Goal: Book appointment/travel/reservation

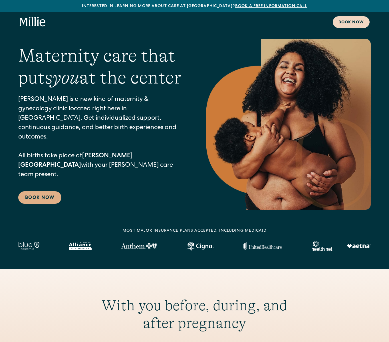
click at [344, 22] on div "Book now" at bounding box center [350, 23] width 25 height 6
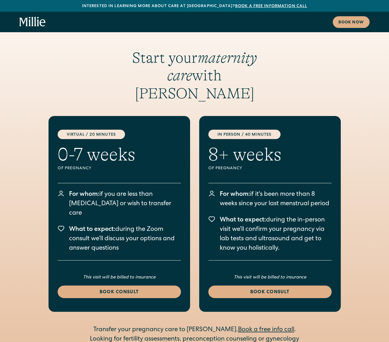
scroll to position [710, 0]
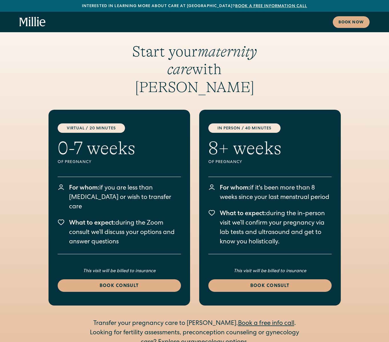
click at [199, 340] on link "gynecology options" at bounding box center [219, 343] width 56 height 6
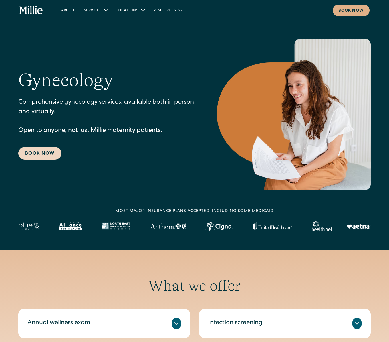
click at [43, 153] on link "Book Now" at bounding box center [39, 153] width 43 height 13
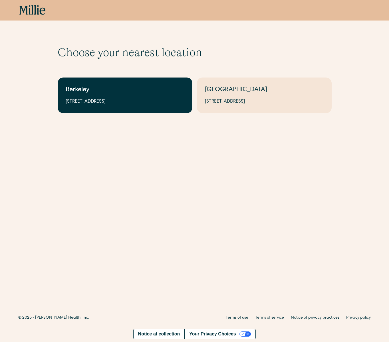
click at [97, 100] on div "2999 Regent St, Suite 524, Berkeley, CA 94705" at bounding box center [125, 101] width 119 height 7
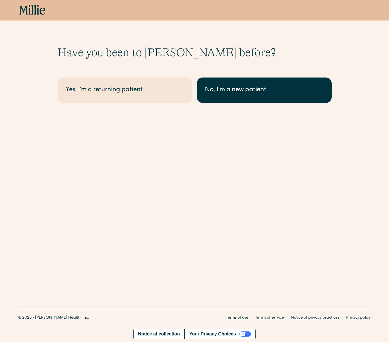
click at [249, 98] on link "No, I'm a new patient" at bounding box center [264, 90] width 135 height 25
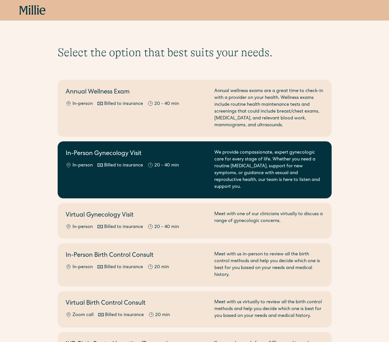
click at [191, 172] on div "In-Person Gynecology Visit In-person Billed to insurance 20 - 40 min" at bounding box center [137, 170] width 142 height 41
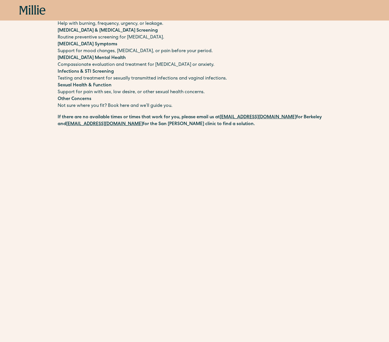
scroll to position [231, 0]
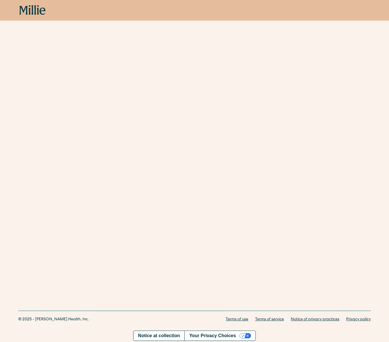
click at [40, 217] on div "Schedule your appointment We offer compassionate, expert care for a wide range …" at bounding box center [194, 39] width 389 height 451
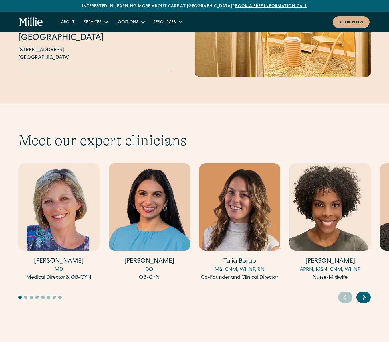
scroll to position [1472, 0]
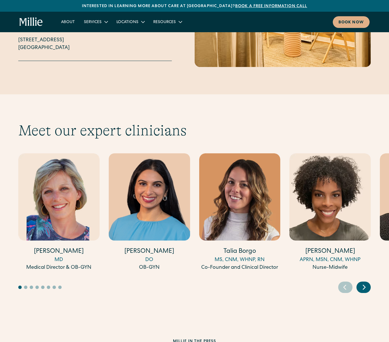
click at [366, 283] on icon "Next slide" at bounding box center [364, 287] width 9 height 9
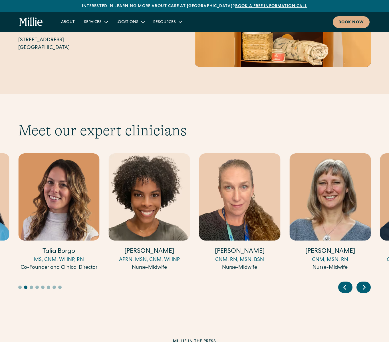
click at [366, 283] on icon "Next slide" at bounding box center [364, 287] width 9 height 9
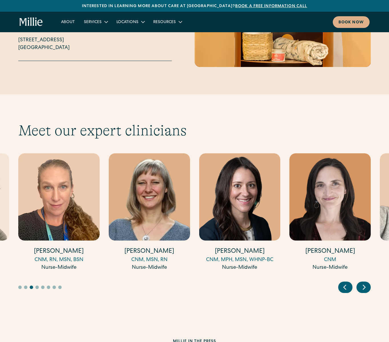
click at [366, 283] on icon "Next slide" at bounding box center [364, 287] width 9 height 9
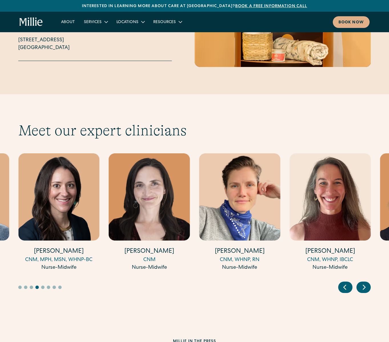
click at [366, 283] on icon "Next slide" at bounding box center [364, 287] width 9 height 9
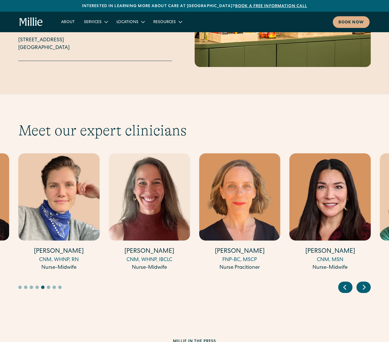
click at [366, 283] on icon "Next slide" at bounding box center [364, 287] width 9 height 9
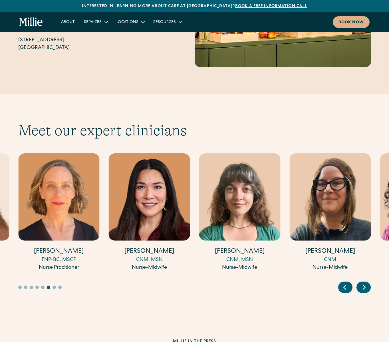
click at [366, 283] on icon "Next slide" at bounding box center [364, 287] width 9 height 9
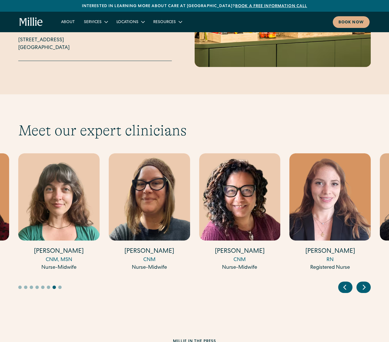
click at [366, 283] on icon "Next slide" at bounding box center [364, 287] width 9 height 9
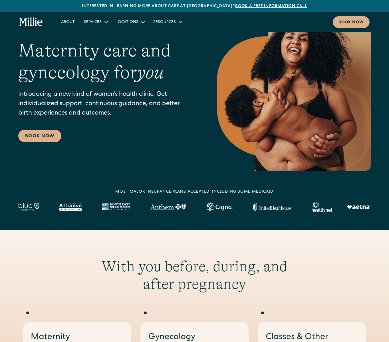
scroll to position [0, 0]
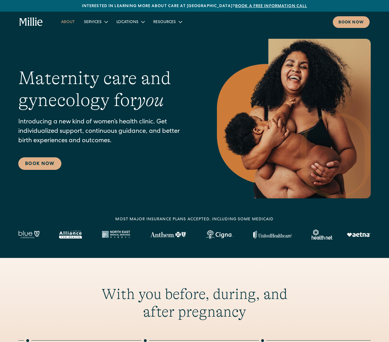
click at [68, 22] on link "About" at bounding box center [67, 21] width 23 height 9
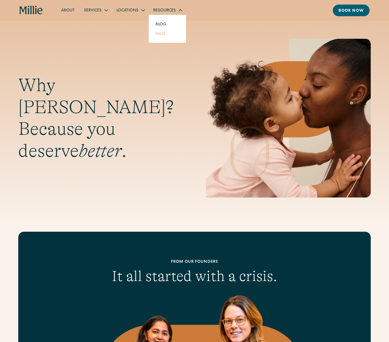
click at [158, 33] on link "FAQs" at bounding box center [160, 33] width 19 height 9
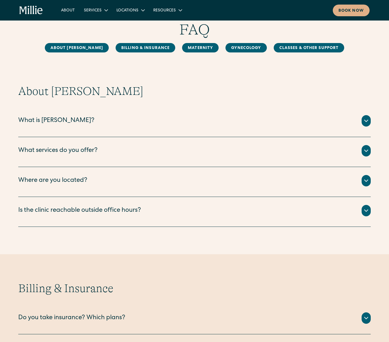
scroll to position [28, 0]
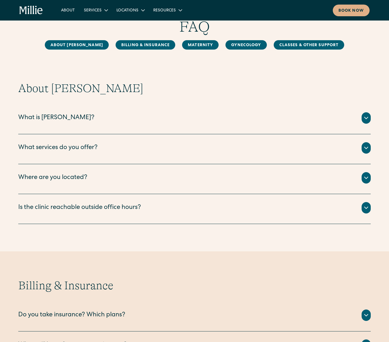
click at [128, 152] on div "What services do you offer?" at bounding box center [194, 147] width 352 height 11
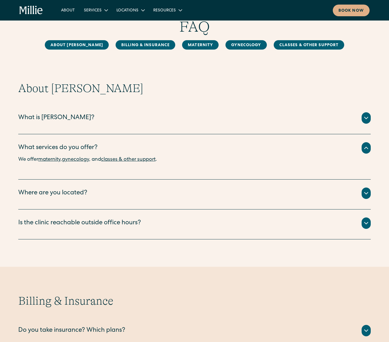
click at [89, 158] on link "gynecology" at bounding box center [75, 159] width 27 height 5
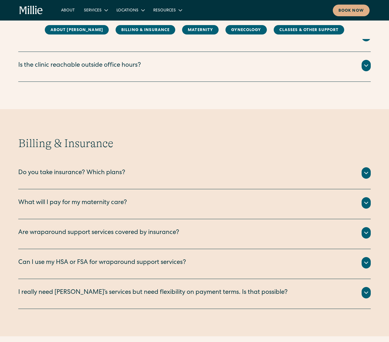
scroll to position [264, 0]
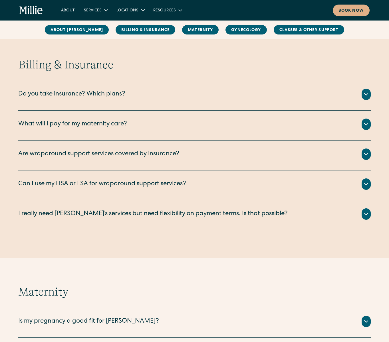
click at [177, 96] on div "Do you take insurance? Which plans?" at bounding box center [194, 94] width 352 height 11
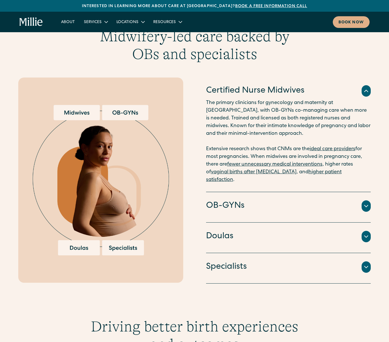
scroll to position [565, 0]
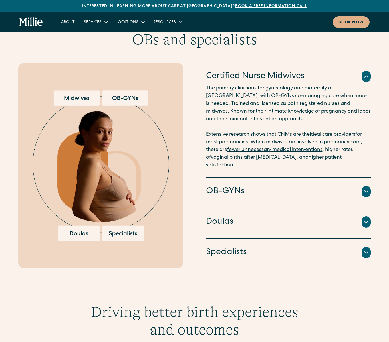
click at [261, 188] on div "OB-GYNs" at bounding box center [288, 192] width 165 height 12
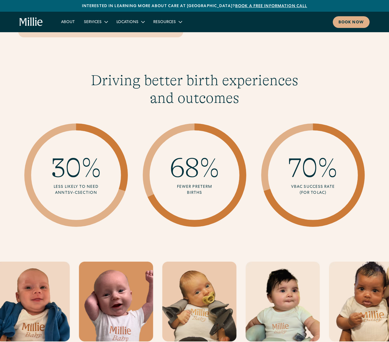
scroll to position [798, 0]
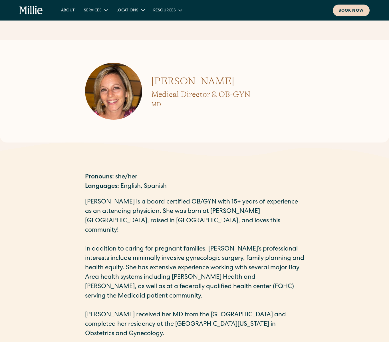
click at [352, 5] on link "Book now" at bounding box center [351, 11] width 37 height 12
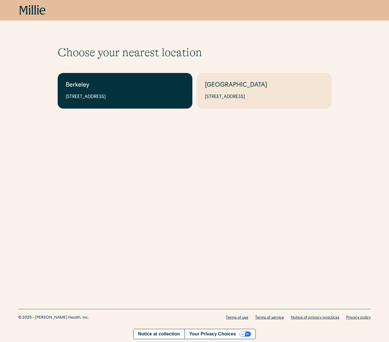
click at [102, 83] on div "Berkeley" at bounding box center [125, 85] width 119 height 9
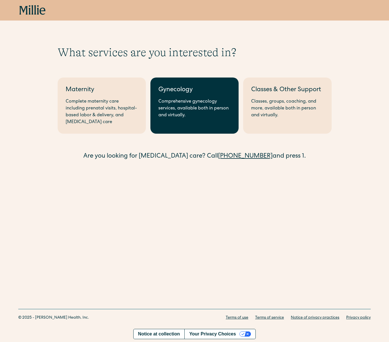
click at [199, 102] on div "Comprehensive gynecology services, available both in person and virtually." at bounding box center [194, 108] width 72 height 21
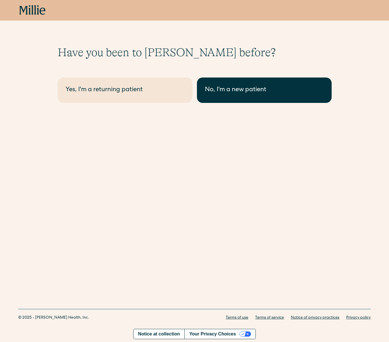
click at [219, 93] on div "No, I'm a new patient" at bounding box center [264, 90] width 119 height 9
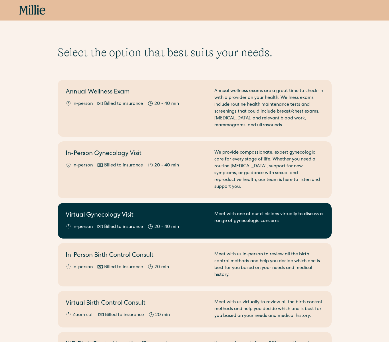
click at [183, 224] on div "In-person Billed to insurance 20 - 40 min" at bounding box center [137, 227] width 142 height 7
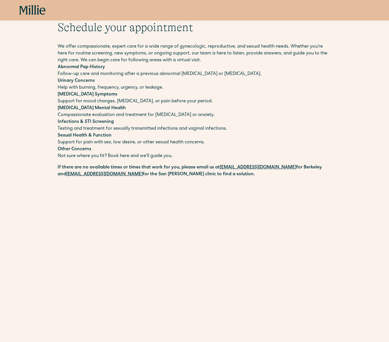
scroll to position [25, 0]
